Goal: Task Accomplishment & Management: Use online tool/utility

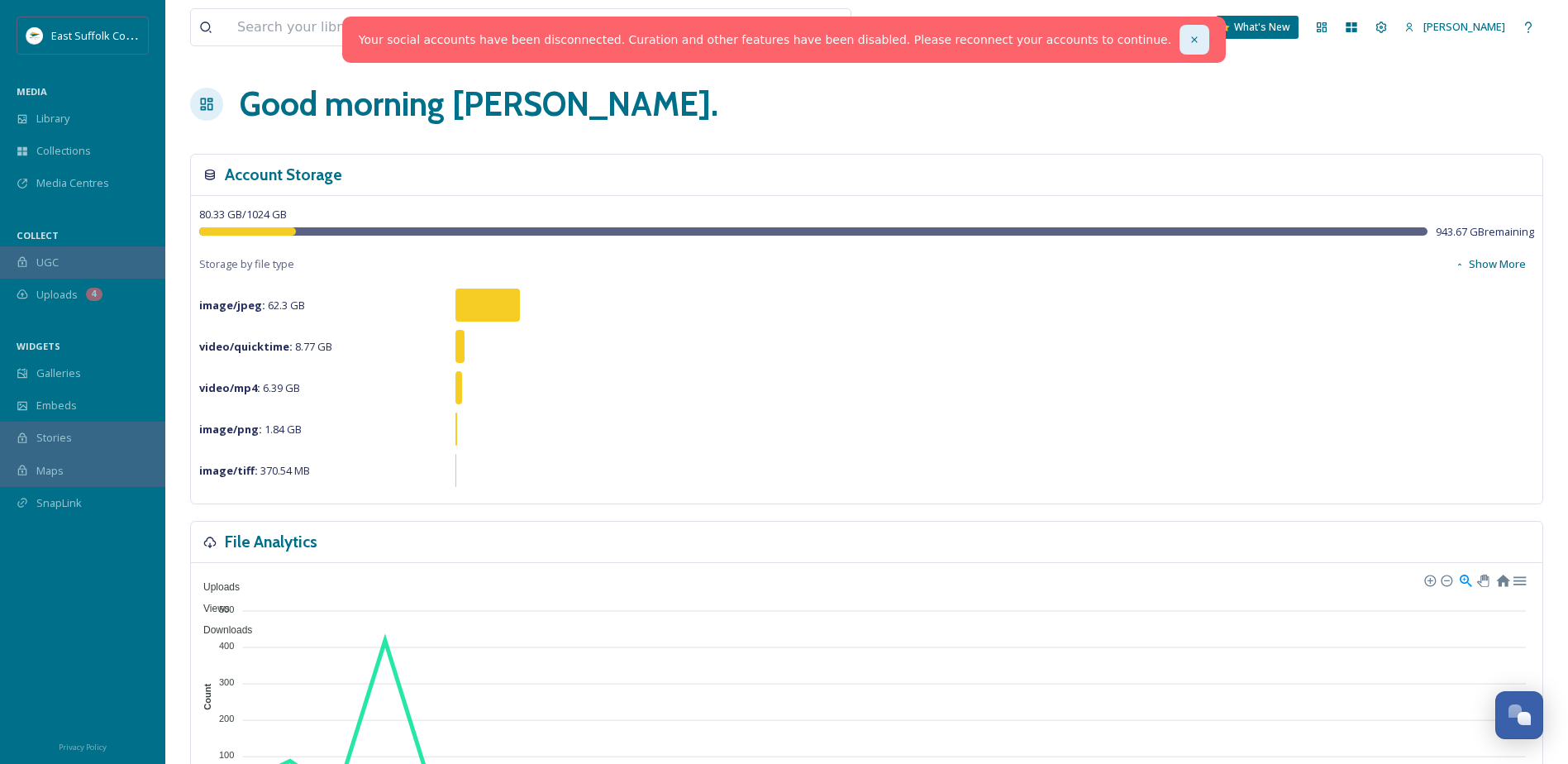
click at [1189, 39] on icon at bounding box center [1195, 40] width 12 height 12
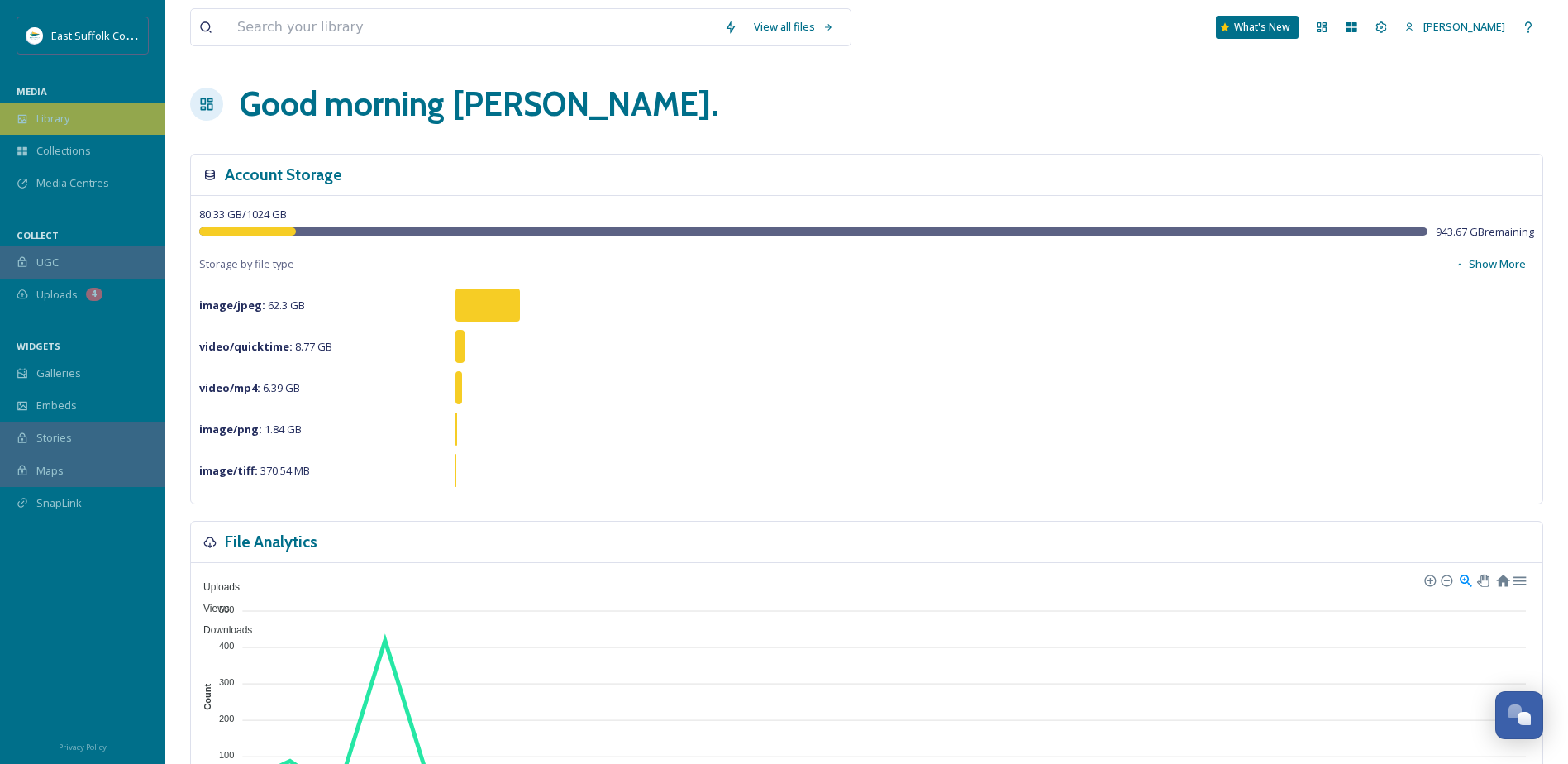
click at [74, 117] on div "Library" at bounding box center [82, 119] width 166 height 32
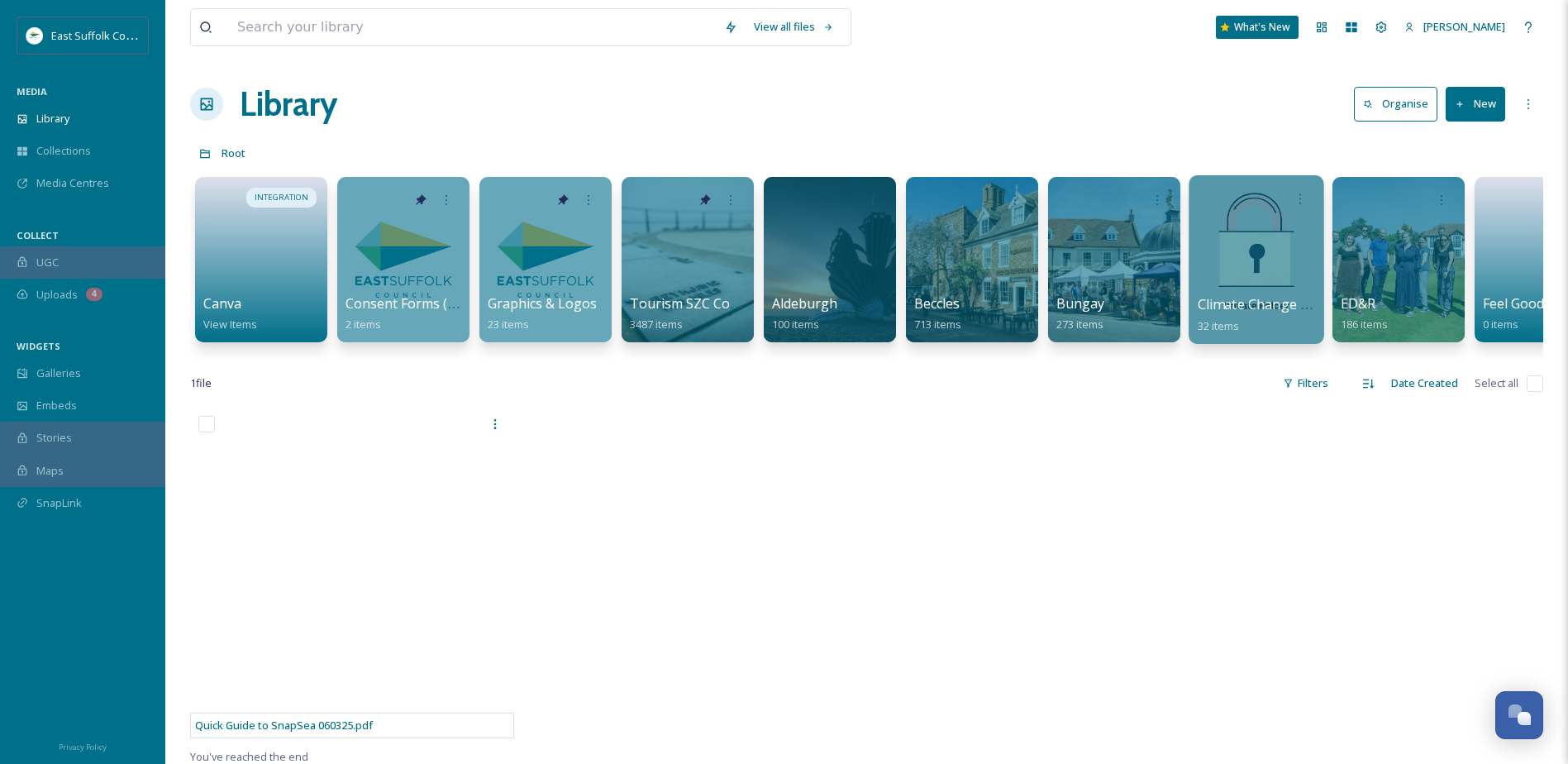
click at [1215, 231] on div at bounding box center [1257, 260] width 135 height 168
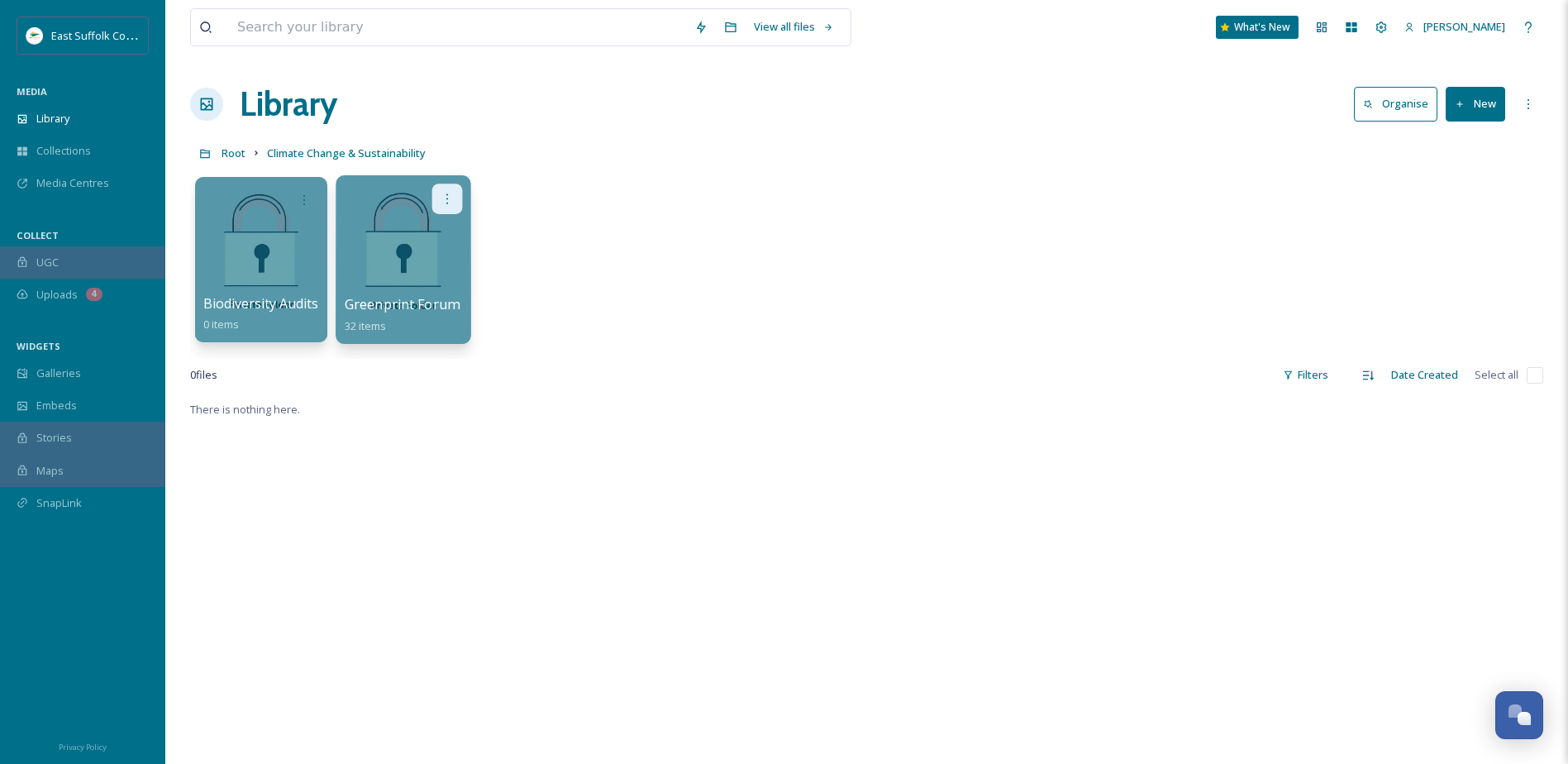
click at [437, 209] on div at bounding box center [447, 198] width 30 height 30
click at [396, 205] on div "Edit / Share Move to Folder Delete" at bounding box center [404, 198] width 119 height 30
click at [369, 214] on div at bounding box center [404, 198] width 119 height 30
click at [357, 239] on div at bounding box center [404, 260] width 135 height 168
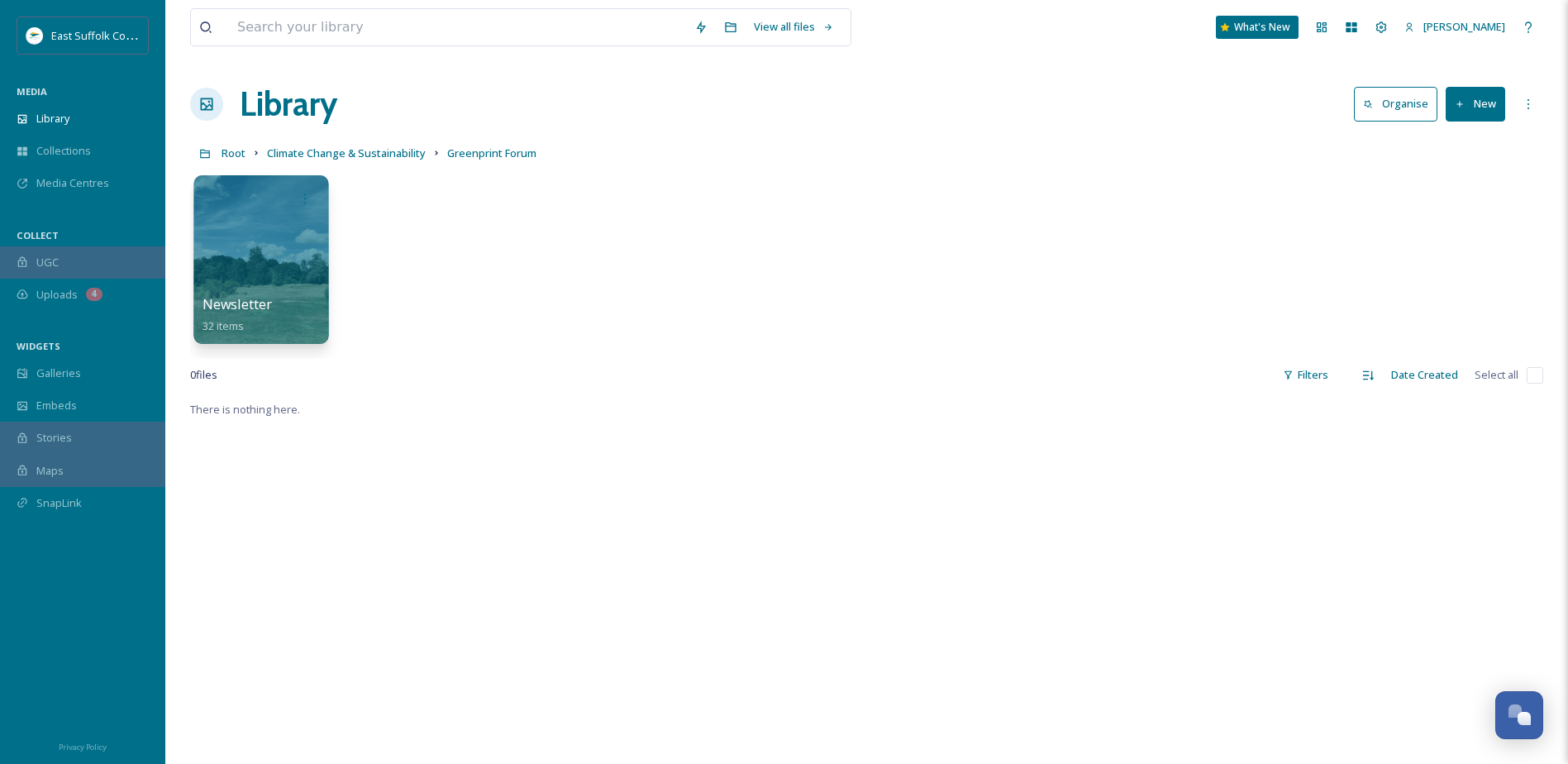
click at [235, 253] on div at bounding box center [261, 260] width 135 height 168
click at [248, 246] on div at bounding box center [261, 260] width 135 height 168
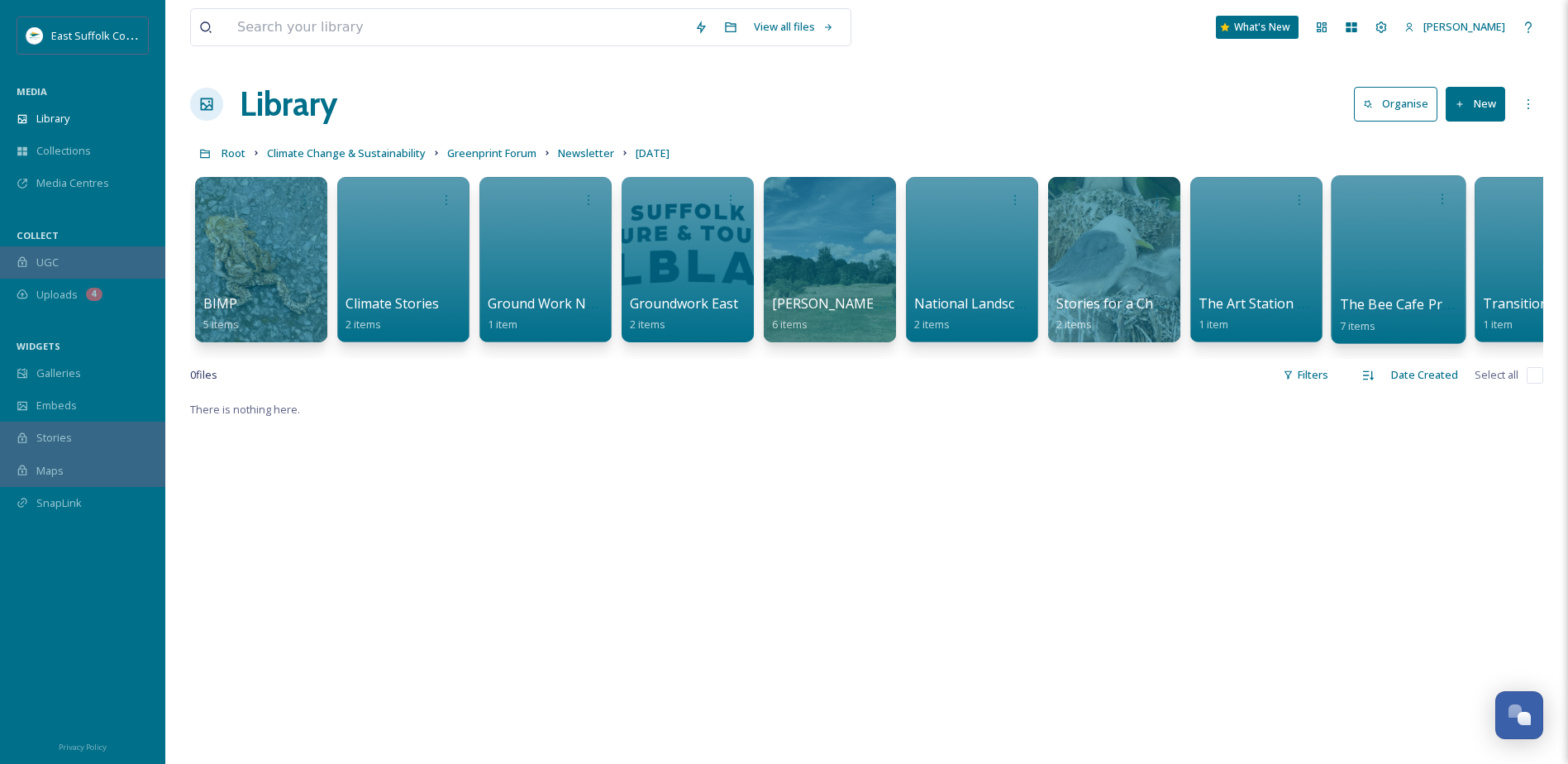
click at [1385, 283] on div at bounding box center [1399, 260] width 135 height 168
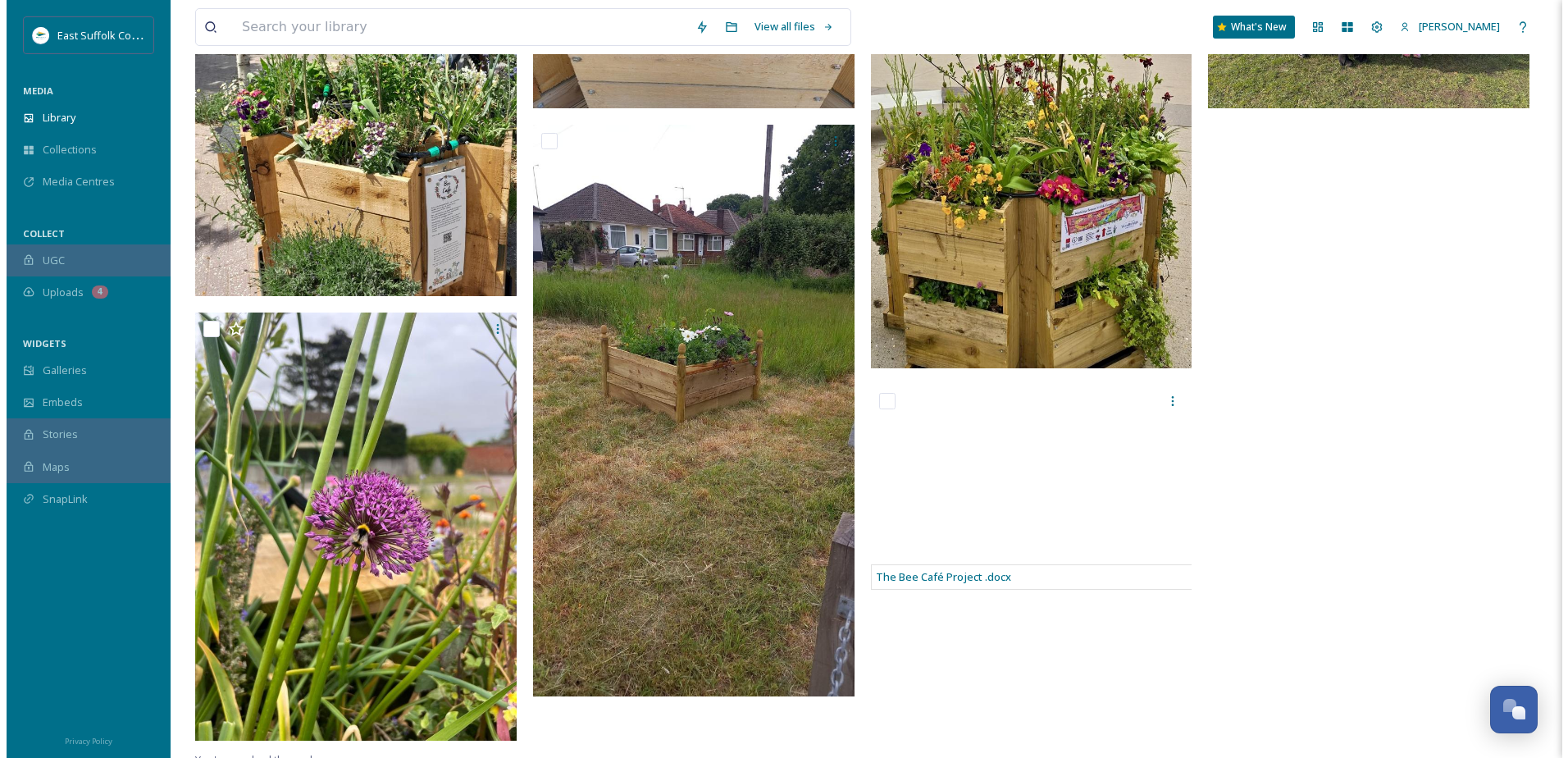
scroll to position [368, 0]
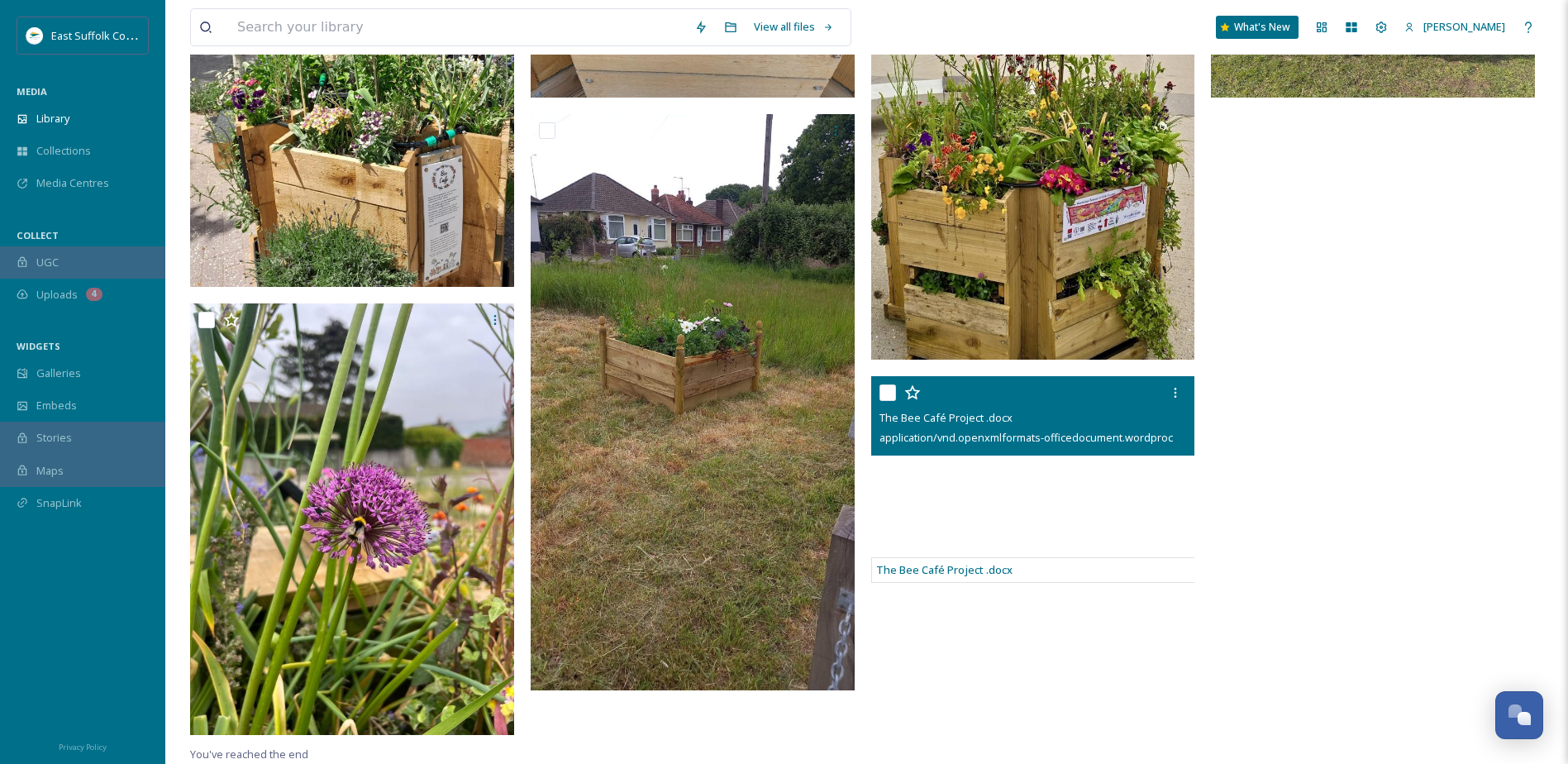
click at [954, 558] on div "The Bee Café Project .docx" at bounding box center [1033, 570] width 324 height 25
